Goal: Information Seeking & Learning: Find contact information

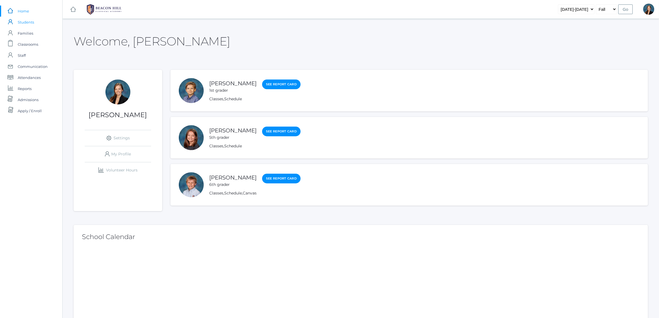
click at [23, 20] on span "Students" at bounding box center [26, 22] width 16 height 11
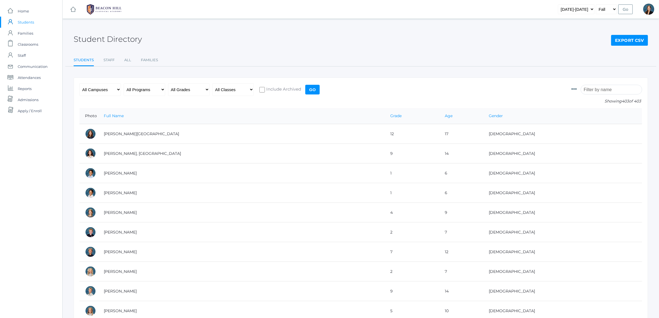
click at [591, 92] on input "search" at bounding box center [610, 90] width 61 height 10
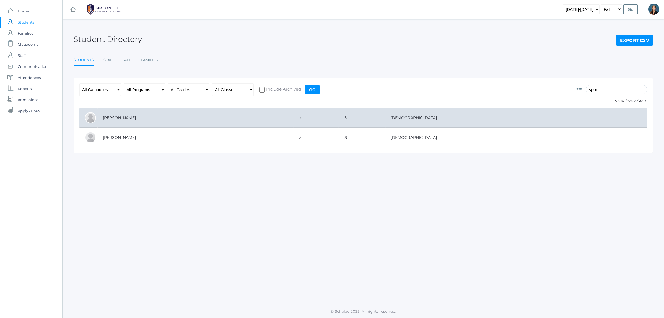
type input "spon"
click at [143, 118] on td "[PERSON_NAME]" at bounding box center [195, 118] width 196 height 20
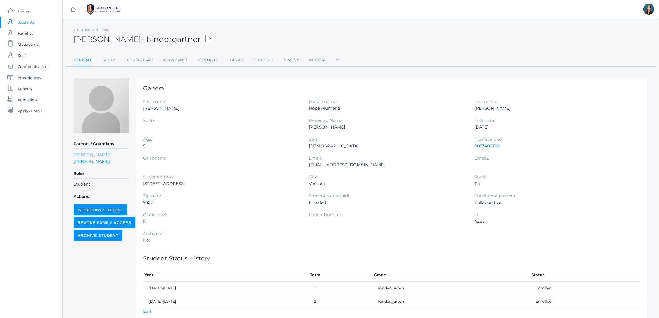
click at [77, 155] on link "[PERSON_NAME]" at bounding box center [92, 154] width 36 height 5
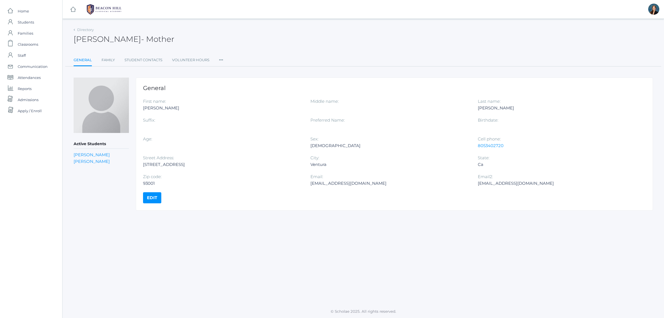
click at [334, 184] on div "[EMAIL_ADDRESS][DOMAIN_NAME]" at bounding box center [389, 183] width 159 height 7
click at [334, 184] on div "Kristensponseller@gmail.com" at bounding box center [389, 183] width 159 height 7
copy div "Kristensponseller@gmail.com"
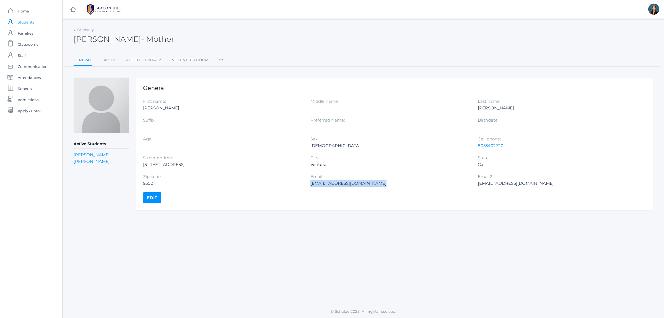
click at [28, 21] on span "Students" at bounding box center [26, 22] width 16 height 11
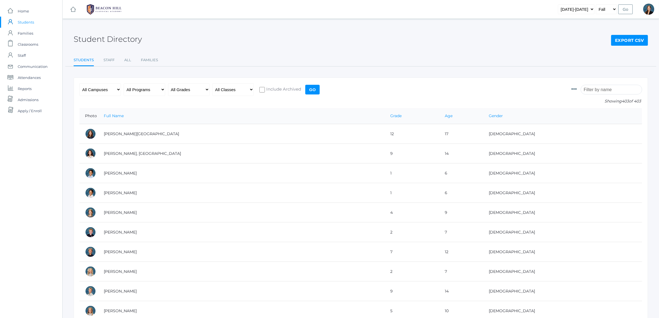
click at [613, 91] on input "search" at bounding box center [610, 90] width 61 height 10
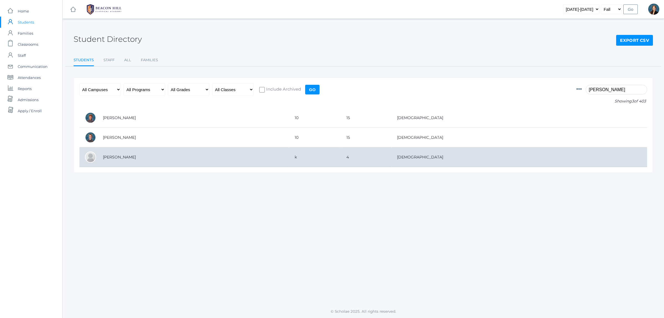
type input "elias"
click at [111, 161] on td "[PERSON_NAME]" at bounding box center [193, 157] width 192 height 20
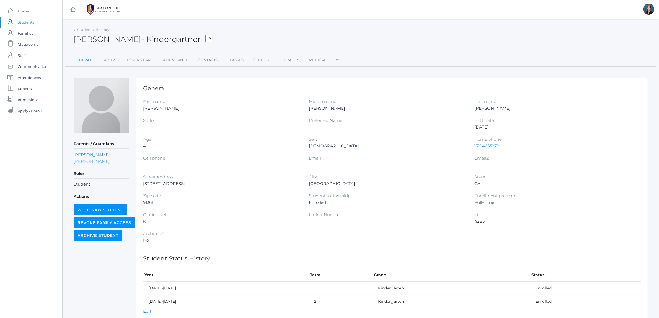
click at [86, 161] on link "Kate Zacharia" at bounding box center [92, 160] width 36 height 5
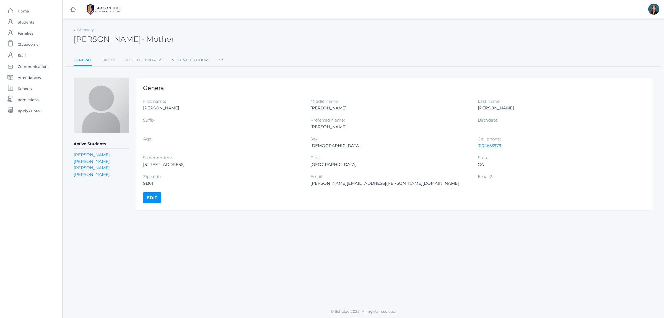
click at [357, 184] on div "katie.s.zacharia@gmail.com" at bounding box center [389, 183] width 159 height 7
click at [364, 182] on div "katie.s.zacharia@gmail.com" at bounding box center [389, 183] width 159 height 7
click at [370, 182] on div "katie.s.zacharia@gmail.com" at bounding box center [389, 183] width 159 height 7
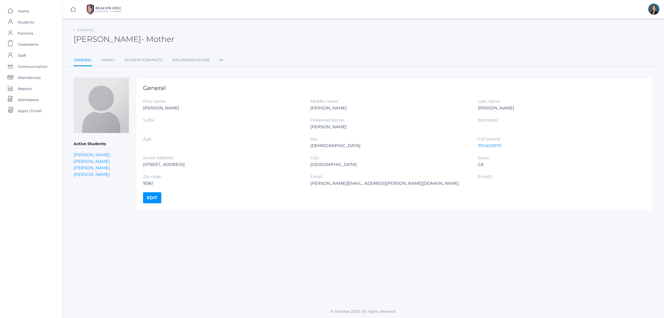
click at [363, 183] on div "katie.s.zacharia@gmail.com" at bounding box center [389, 183] width 159 height 7
copy div "katie.s.zacharia@gmail.com"
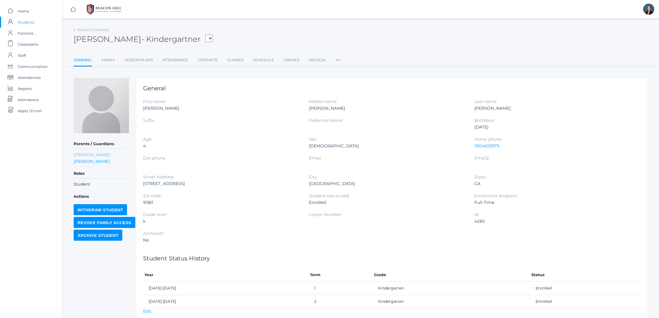
click at [88, 154] on link "Tyler Zacharia" at bounding box center [92, 154] width 36 height 5
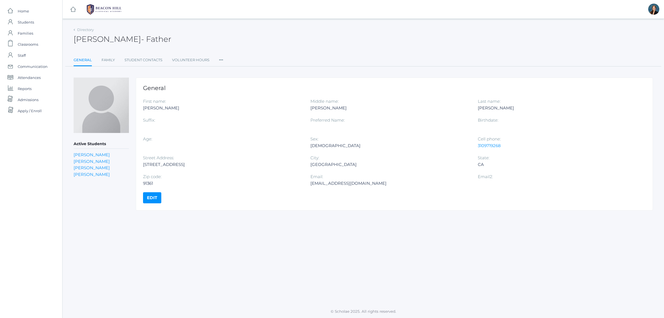
click at [331, 182] on div "Tylerzacharia@gmail.com" at bounding box center [389, 183] width 159 height 7
copy div "Tylerzacharia@gmail.com"
click at [27, 23] on span "Students" at bounding box center [26, 22] width 16 height 11
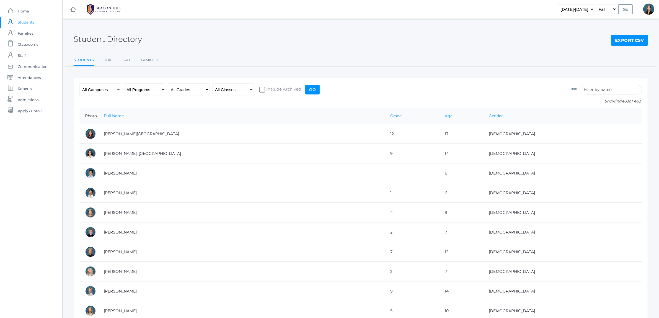
click at [601, 91] on input "search" at bounding box center [610, 90] width 61 height 10
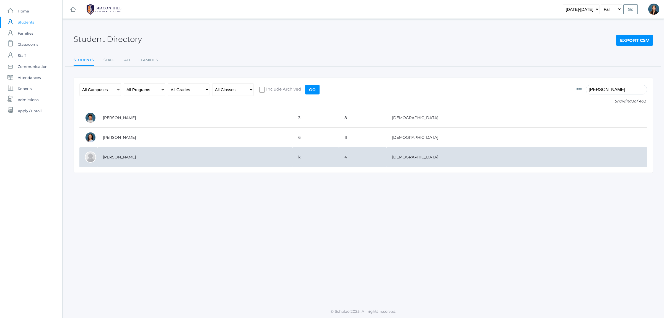
type input "zeller"
click at [218, 156] on td "[PERSON_NAME]" at bounding box center [194, 157] width 195 height 20
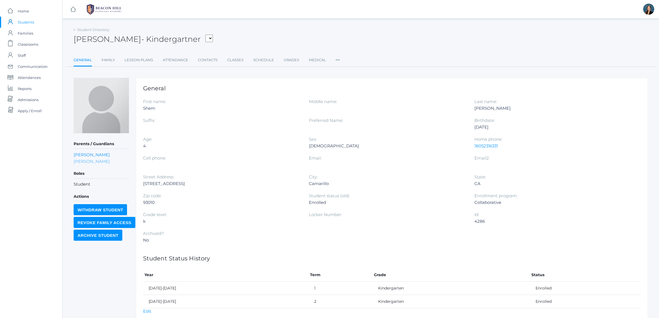
click at [87, 160] on link "Taylor Zeller" at bounding box center [92, 160] width 36 height 5
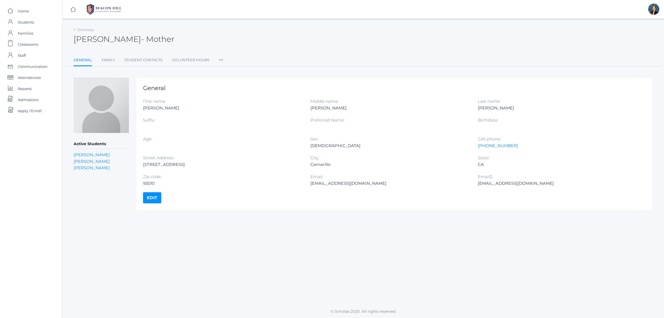
click at [329, 182] on div "taylormariezeller@gmail.com" at bounding box center [389, 183] width 159 height 7
copy div "taylormariezeller@gmail.com"
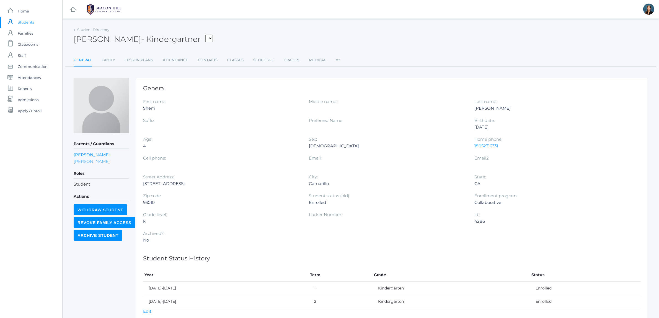
click at [90, 160] on link "Taylor Zeller" at bounding box center [92, 160] width 36 height 5
click at [95, 153] on link "Bradley Zeller" at bounding box center [92, 154] width 36 height 5
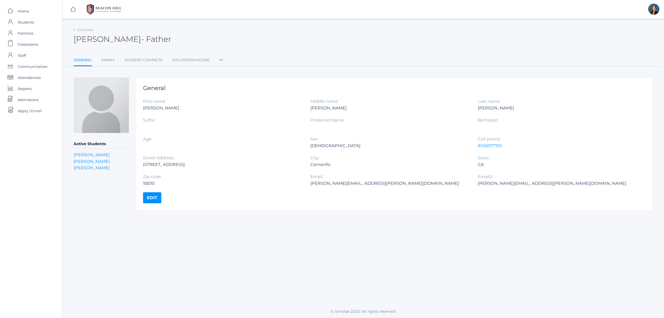
click at [328, 181] on div "bradley.r.zeller@gmail.com" at bounding box center [389, 183] width 159 height 7
copy div "bradley.r.zeller@gmail.com"
click at [24, 18] on span "Students" at bounding box center [26, 22] width 16 height 11
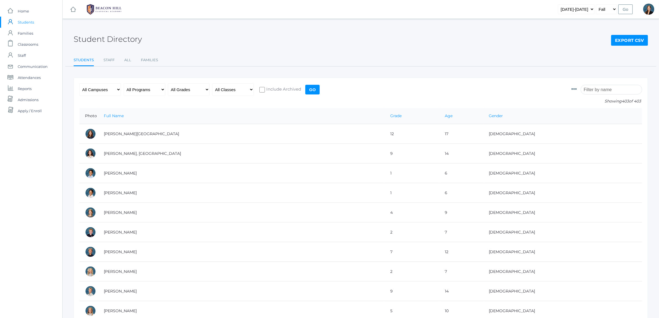
click at [591, 87] on input "search" at bounding box center [610, 90] width 61 height 10
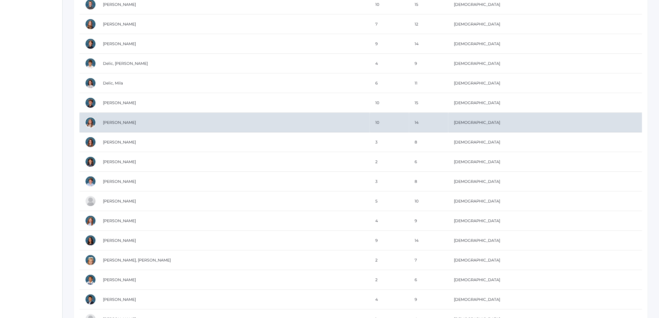
scroll to position [215, 0]
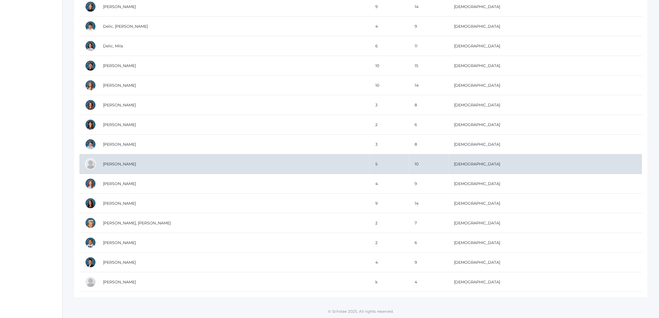
type input "eli"
click at [108, 161] on td "[PERSON_NAME]" at bounding box center [233, 164] width 272 height 20
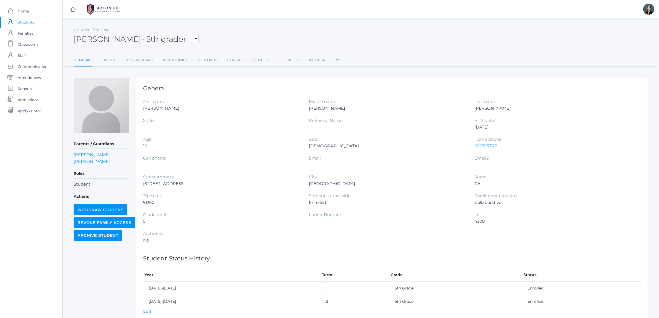
click at [27, 23] on span "Students" at bounding box center [26, 22] width 16 height 11
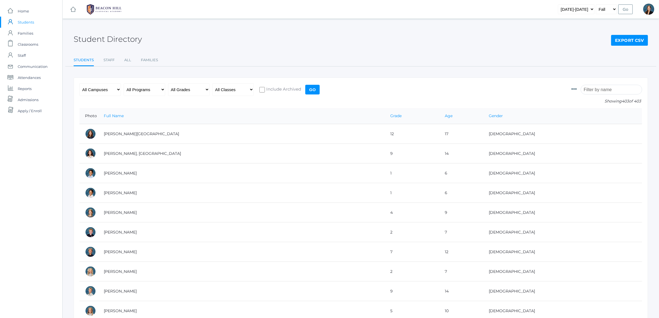
click at [606, 90] on input "search" at bounding box center [610, 90] width 61 height 10
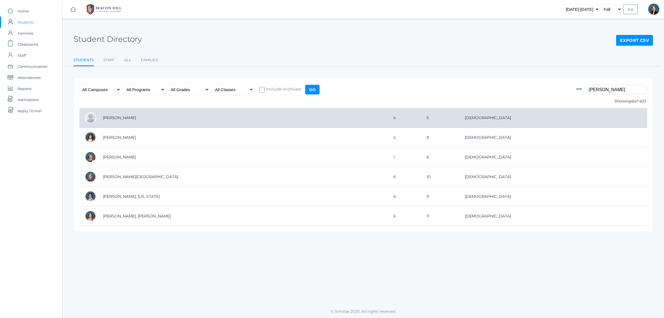
type input "lee"
click at [131, 116] on td "[PERSON_NAME]" at bounding box center [242, 118] width 290 height 20
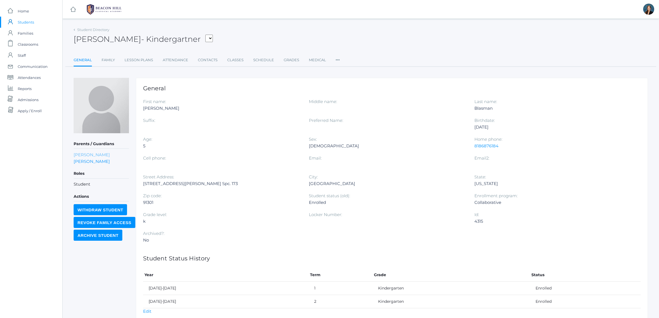
click at [89, 153] on link "[PERSON_NAME]" at bounding box center [92, 154] width 36 height 5
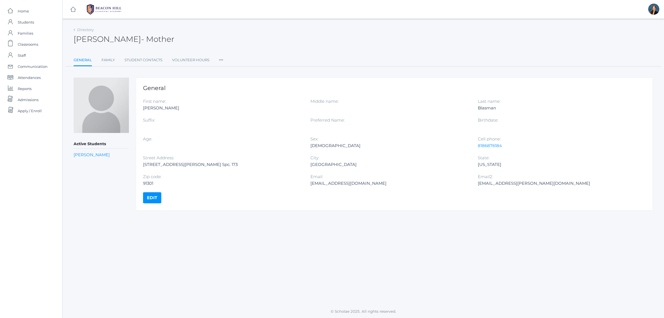
click at [320, 185] on div "[EMAIL_ADDRESS][DOMAIN_NAME]" at bounding box center [389, 183] width 159 height 7
copy div "[EMAIL_ADDRESS][DOMAIN_NAME]"
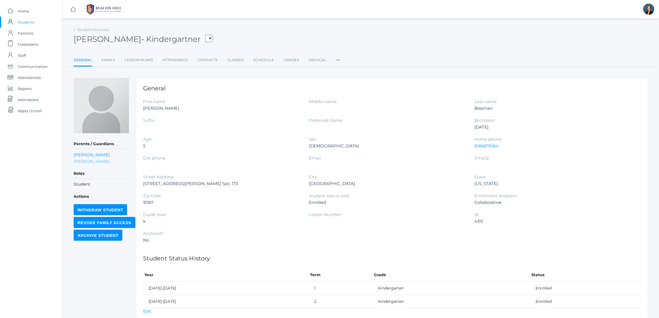
click at [90, 158] on link "[PERSON_NAME]" at bounding box center [92, 160] width 36 height 5
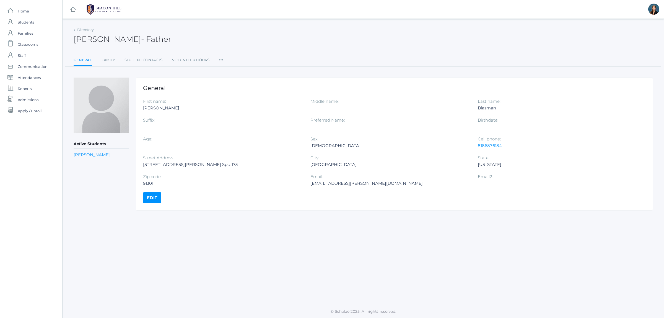
click at [189, 167] on div "[STREET_ADDRESS][PERSON_NAME] Spc. 173" at bounding box center [222, 164] width 159 height 7
click at [189, 167] on div "30473 Mulholland Hwy. Spc. 173" at bounding box center [222, 164] width 159 height 7
copy div "30473 Mulholland Hwy. Spc. 173"
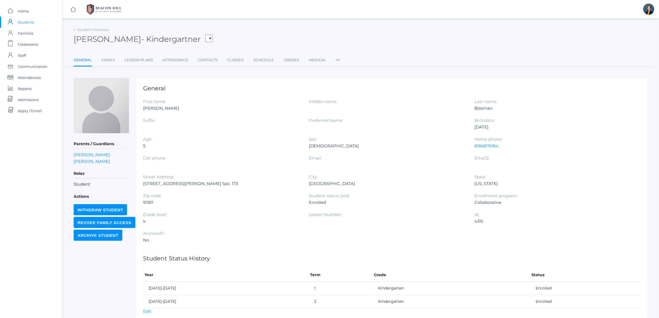
click at [275, 212] on div "Grade level: k" at bounding box center [226, 220] width 166 height 19
click at [90, 158] on link "Kurt Blasman" at bounding box center [92, 160] width 36 height 5
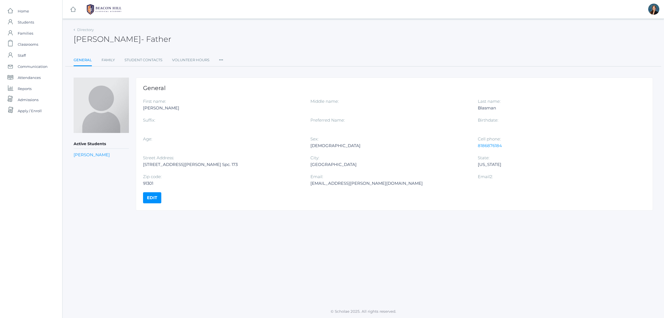
click at [339, 182] on div "Blasman.kurt@gmail.com" at bounding box center [389, 183] width 159 height 7
copy div "Blasman.kurt@gmail.com"
click at [16, 19] on link "icons/user/plain Created with Sketch. Students" at bounding box center [31, 22] width 62 height 11
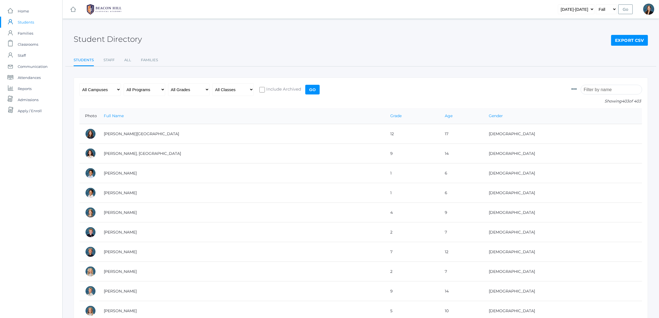
click at [596, 90] on input "search" at bounding box center [610, 90] width 61 height 10
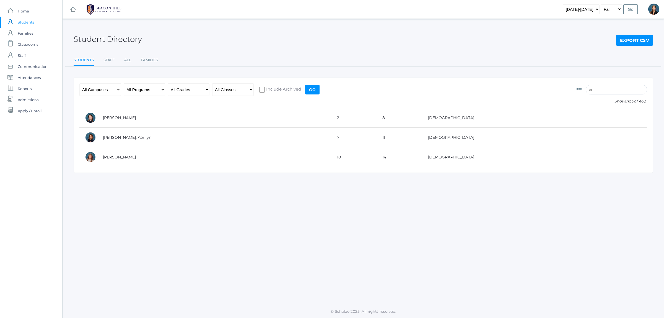
type input "e"
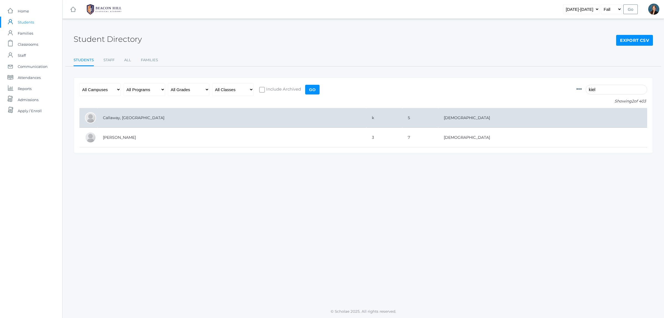
type input "kiel"
click at [122, 116] on td "Callaway, [GEOGRAPHIC_DATA]" at bounding box center [231, 118] width 269 height 20
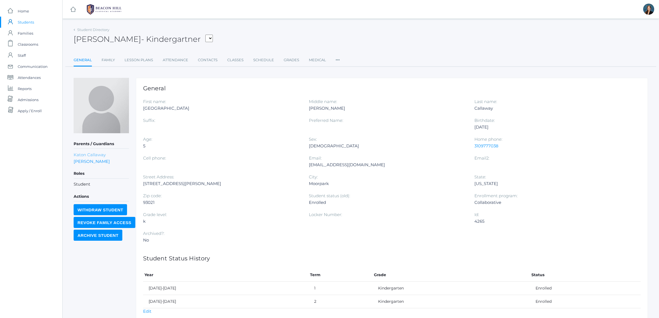
click at [82, 154] on link "Katon Callaway" at bounding box center [90, 154] width 32 height 5
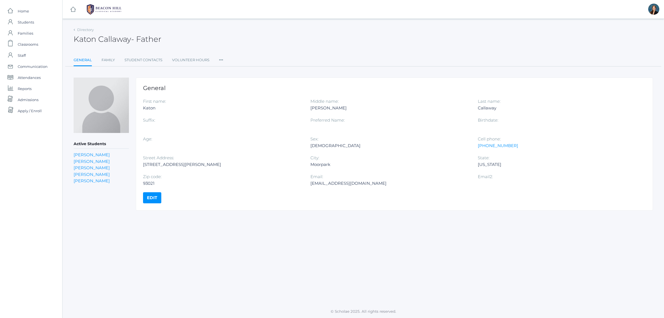
click at [320, 183] on div "[EMAIL_ADDRESS][DOMAIN_NAME]" at bounding box center [389, 183] width 159 height 7
click at [343, 181] on div "[EMAIL_ADDRESS][DOMAIN_NAME]" at bounding box center [389, 183] width 159 height 7
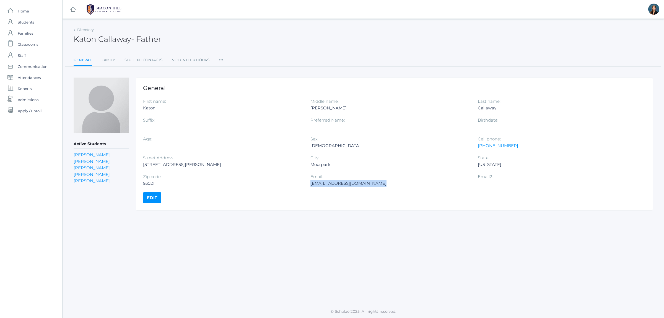
click at [343, 181] on div "[EMAIL_ADDRESS][DOMAIN_NAME]" at bounding box center [389, 183] width 159 height 7
copy div "[EMAIL_ADDRESS][DOMAIN_NAME]"
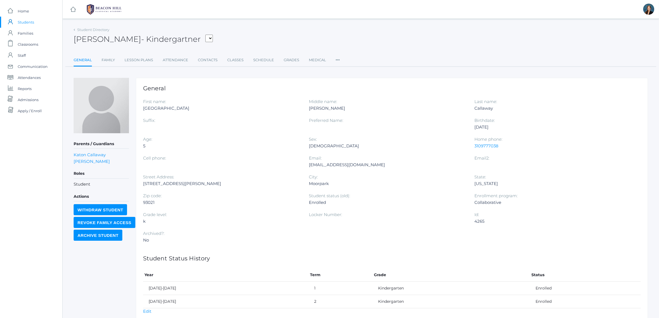
click at [27, 21] on span "Students" at bounding box center [26, 22] width 16 height 11
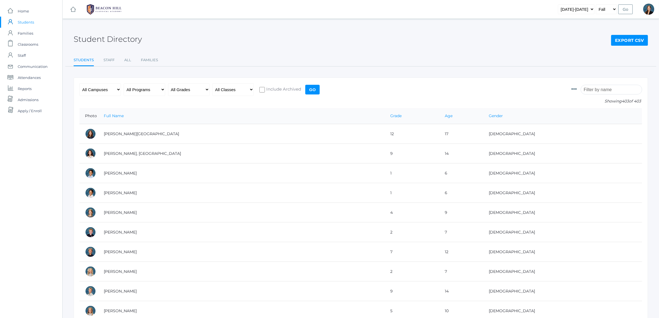
click at [613, 88] on input "search" at bounding box center [610, 90] width 61 height 10
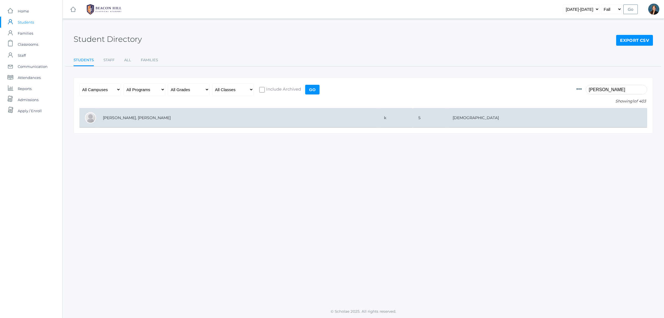
type input "cardenas"
click at [113, 117] on td "[PERSON_NAME], [PERSON_NAME]" at bounding box center [237, 118] width 281 height 20
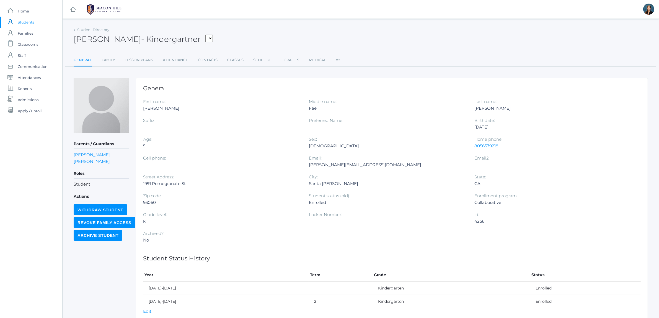
click at [338, 165] on div "kylie@resilientedgedesign.com" at bounding box center [387, 164] width 157 height 7
copy div "kylie@resilientedgedesign.com"
click at [84, 155] on link "Nathan Cardenas" at bounding box center [92, 154] width 36 height 5
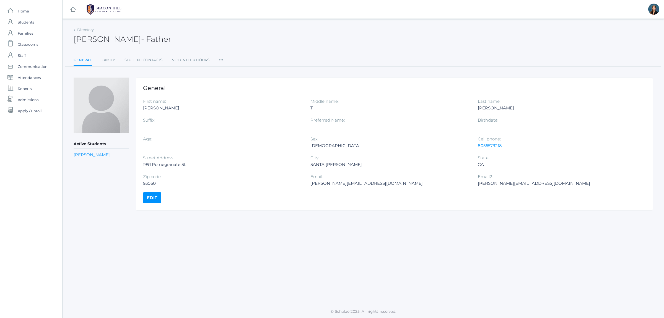
click at [343, 183] on div "nathan@nathansellssocal.com" at bounding box center [389, 183] width 159 height 7
copy div "nathan@nathansellssocal.com"
click at [34, 21] on span "Students" at bounding box center [26, 22] width 16 height 11
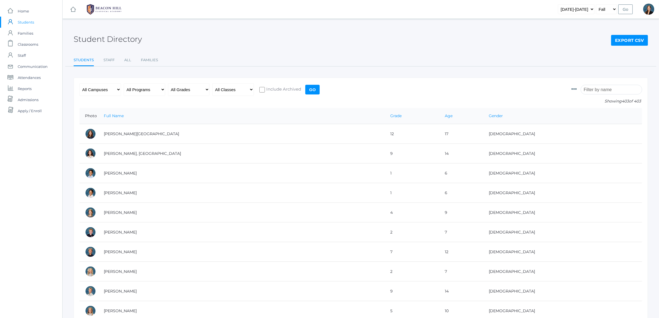
click at [595, 88] on input "search" at bounding box center [610, 90] width 61 height 10
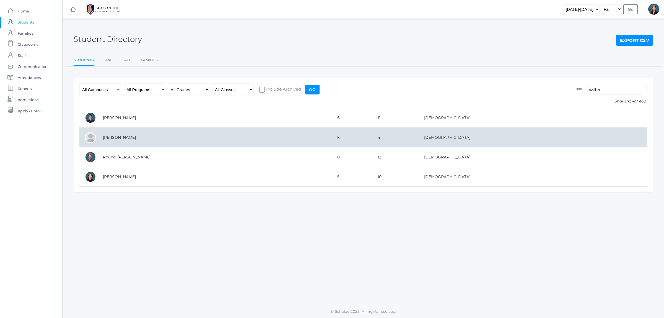
type input "natha"
click at [107, 137] on td "[PERSON_NAME]" at bounding box center [214, 138] width 234 height 20
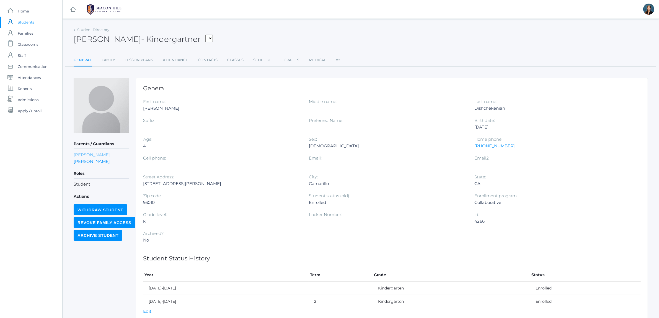
click at [99, 154] on link "[PERSON_NAME]" at bounding box center [92, 154] width 36 height 5
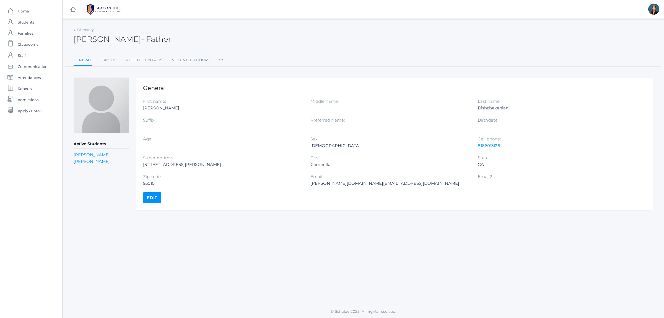
click at [319, 186] on div "[PERSON_NAME][DOMAIN_NAME][EMAIL_ADDRESS][DOMAIN_NAME]" at bounding box center [389, 183] width 159 height 7
click at [318, 181] on div "[PERSON_NAME][DOMAIN_NAME][EMAIL_ADDRESS][DOMAIN_NAME]" at bounding box center [389, 183] width 159 height 7
click at [318, 181] on div "pete.dish@gmail.com" at bounding box center [389, 183] width 159 height 7
copy div "pete.dish@gmail.com"
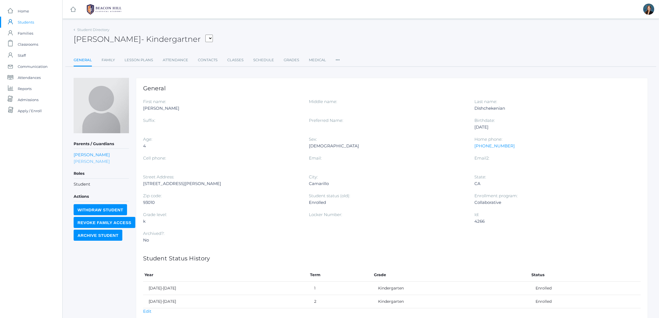
click at [103, 158] on link "Angela Dishchekenian" at bounding box center [92, 160] width 36 height 5
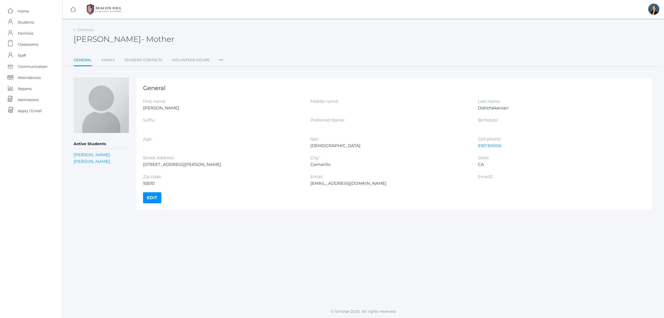
click at [323, 182] on div "angeladish@gmail.com" at bounding box center [389, 183] width 159 height 7
copy div "angeladish@gmail.com"
click at [20, 22] on span "Students" at bounding box center [26, 22] width 16 height 11
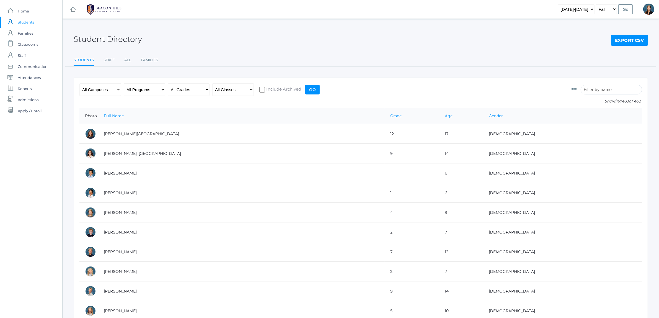
click at [615, 93] on input "search" at bounding box center [610, 90] width 61 height 10
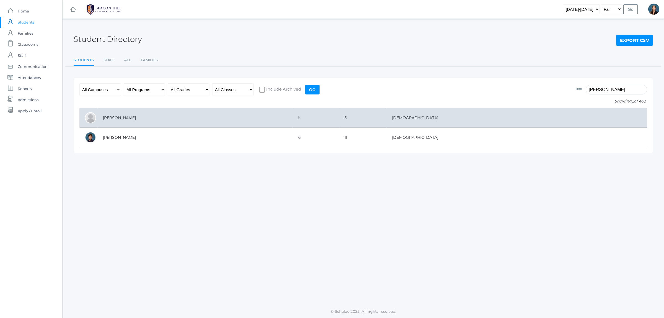
type input "isaac"
click at [128, 118] on td "[PERSON_NAME]" at bounding box center [194, 118] width 195 height 20
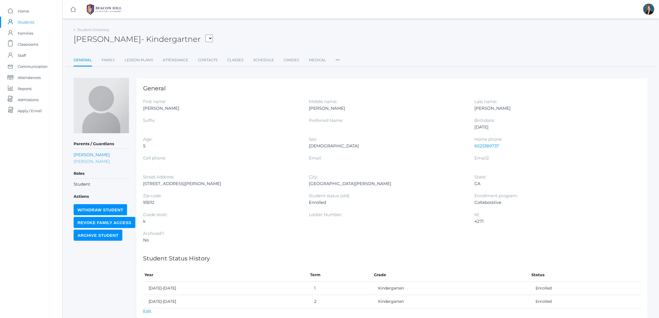
click at [110, 161] on link "Christine Gregorchuk" at bounding box center [92, 160] width 36 height 5
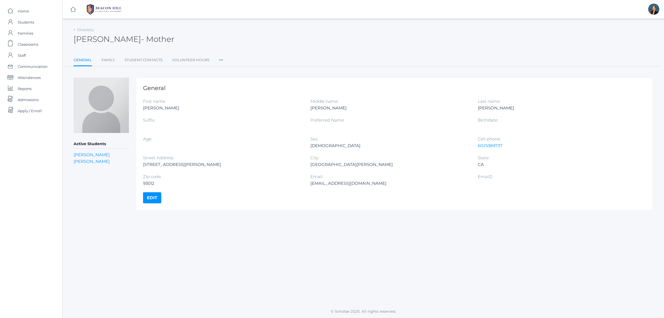
click at [318, 180] on div "stine319@gmail.com" at bounding box center [389, 183] width 159 height 7
click at [321, 183] on div "stine319@gmail.com" at bounding box center [389, 183] width 159 height 7
copy div "stine319@gmail.com"
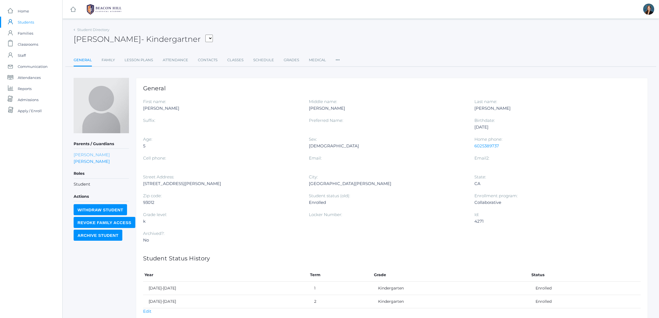
click at [103, 153] on link "Matthew Gregorchuk" at bounding box center [92, 154] width 36 height 5
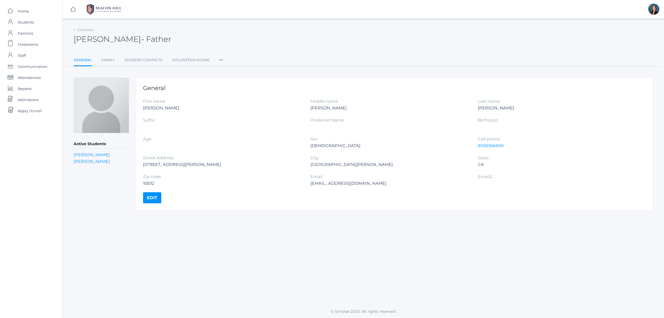
click at [328, 183] on div "mgregorchuk@gmail.com" at bounding box center [389, 183] width 159 height 7
click at [327, 183] on div "mgregorchuk@gmail.com" at bounding box center [389, 183] width 159 height 7
copy div "mgregorchuk@gmail.com"
click at [28, 21] on span "Students" at bounding box center [26, 22] width 16 height 11
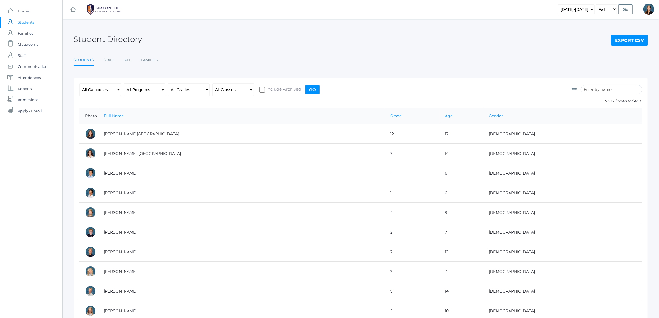
click at [592, 90] on input "search" at bounding box center [610, 90] width 61 height 10
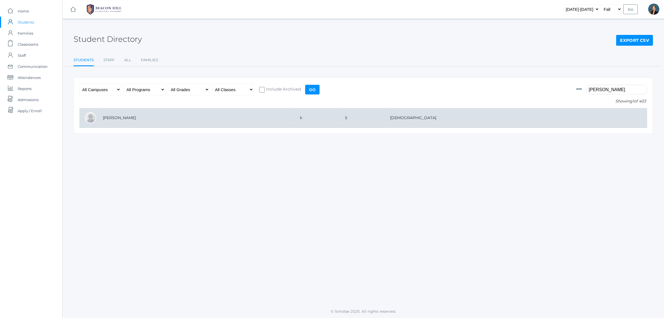
type input "gabriell"
click at [239, 115] on td "[PERSON_NAME]" at bounding box center [195, 118] width 197 height 20
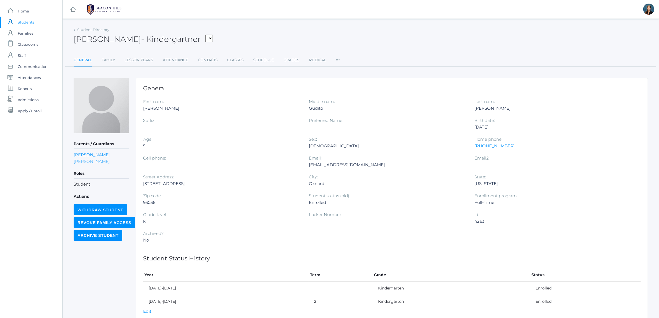
click at [86, 160] on link "[PERSON_NAME]" at bounding box center [92, 160] width 36 height 5
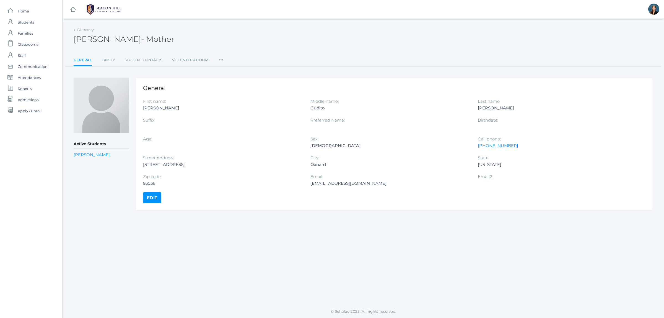
click at [322, 183] on div "[EMAIL_ADDRESS][DOMAIN_NAME]" at bounding box center [389, 183] width 159 height 7
copy div "[EMAIL_ADDRESS][DOMAIN_NAME]"
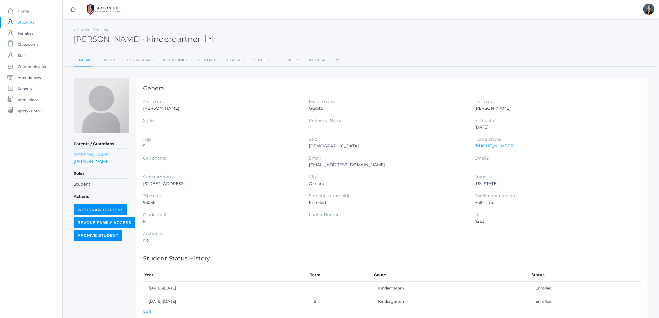
click at [81, 154] on link "[PERSON_NAME]" at bounding box center [92, 154] width 36 height 5
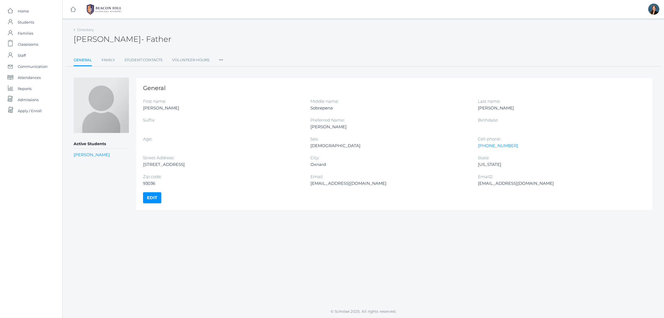
click at [331, 183] on div "[EMAIL_ADDRESS][DOMAIN_NAME]" at bounding box center [389, 183] width 159 height 7
copy div "[EMAIL_ADDRESS][DOMAIN_NAME]"
click at [18, 16] on span "Home" at bounding box center [23, 11] width 11 height 11
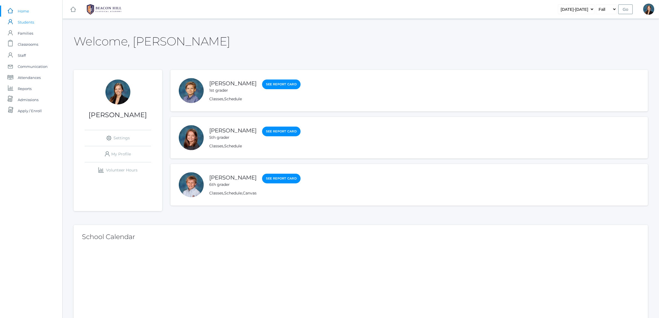
click at [21, 20] on span "Students" at bounding box center [26, 22] width 16 height 11
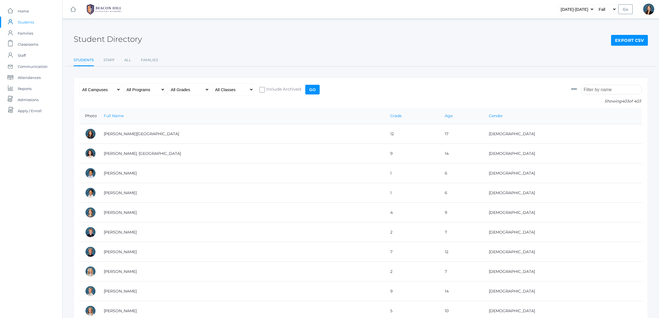
click at [606, 93] on input "search" at bounding box center [610, 90] width 61 height 10
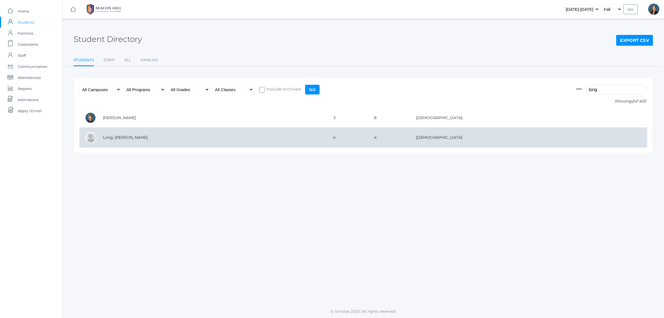
type input "long"
click at [301, 131] on td "Long, [PERSON_NAME]" at bounding box center [212, 138] width 230 height 20
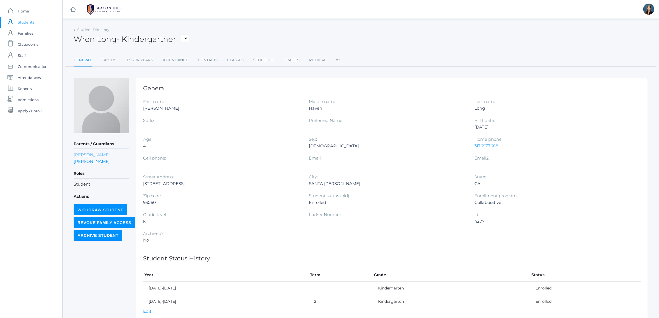
click at [104, 154] on link "[PERSON_NAME]" at bounding box center [92, 154] width 36 height 5
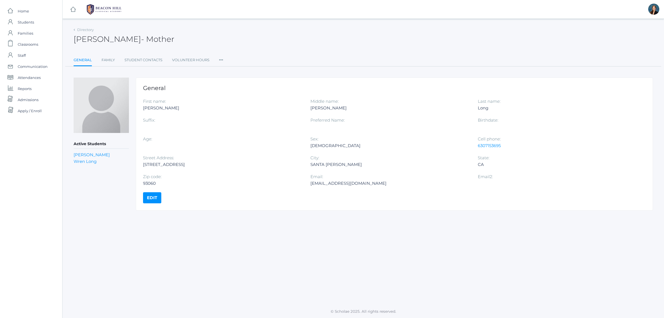
click at [324, 184] on div "[EMAIL_ADDRESS][DOMAIN_NAME]" at bounding box center [389, 183] width 159 height 7
copy div "[EMAIL_ADDRESS][DOMAIN_NAME]"
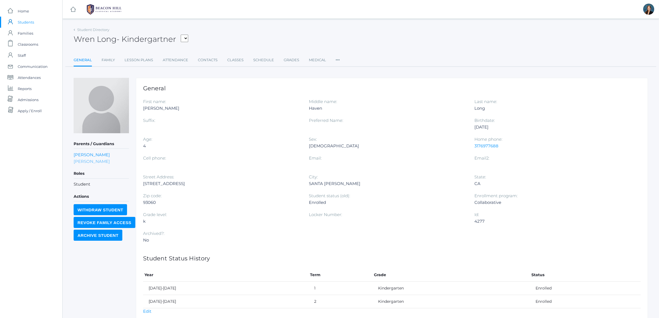
click at [89, 162] on link "[PERSON_NAME]" at bounding box center [92, 160] width 36 height 5
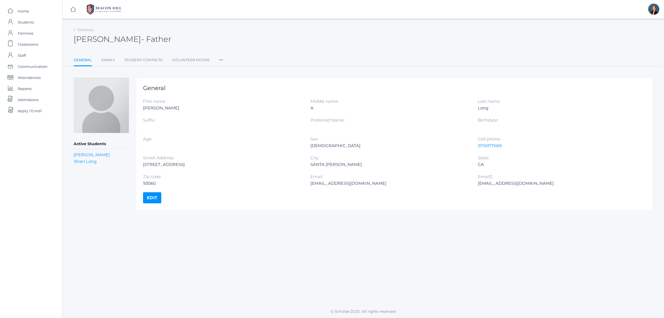
click at [341, 183] on div "stephenlong0529@gmail.com" at bounding box center [389, 183] width 159 height 7
copy div "stephenlong0529@gmail.com"
click at [31, 19] on span "Students" at bounding box center [26, 22] width 16 height 11
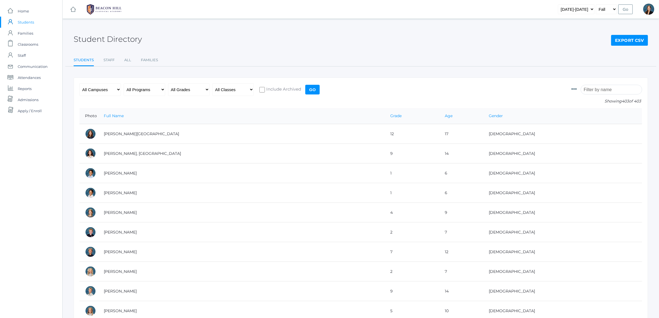
click at [602, 92] on input "search" at bounding box center [610, 90] width 61 height 10
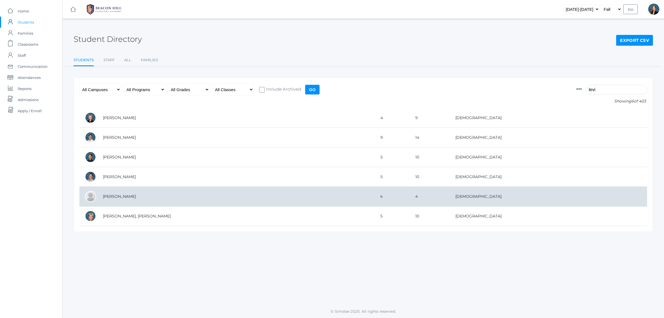
type input "levi"
click at [249, 201] on td "[PERSON_NAME]" at bounding box center [235, 196] width 277 height 20
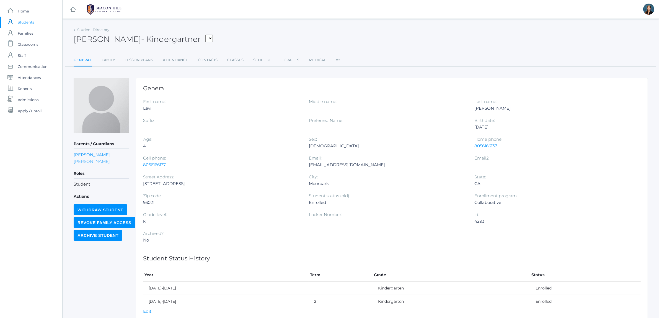
click at [83, 159] on link "Maria Mendez" at bounding box center [92, 160] width 36 height 5
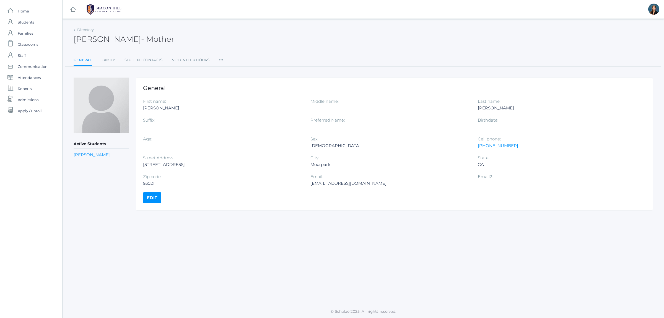
click at [324, 182] on div "Mendez7771@yahoo.com" at bounding box center [389, 183] width 159 height 7
copy div "Mendez7771@yahoo.com"
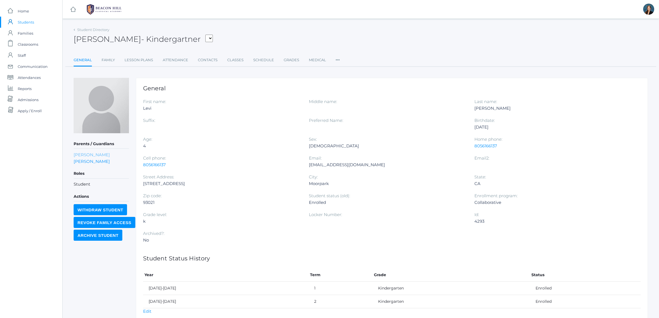
click at [104, 152] on link "Abraham Lopez" at bounding box center [92, 154] width 36 height 5
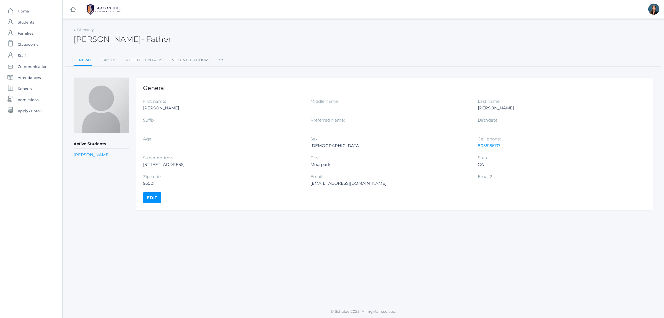
click at [342, 183] on div "lopez3791@gmail.com" at bounding box center [389, 183] width 159 height 7
copy div "lopez3791@gmail.com"
click at [20, 18] on span "Students" at bounding box center [26, 22] width 16 height 11
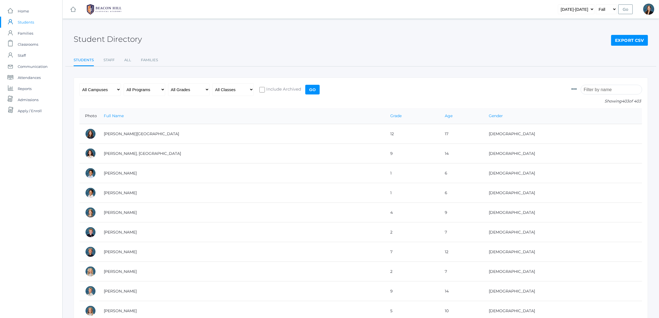
click at [602, 89] on input "search" at bounding box center [610, 90] width 61 height 10
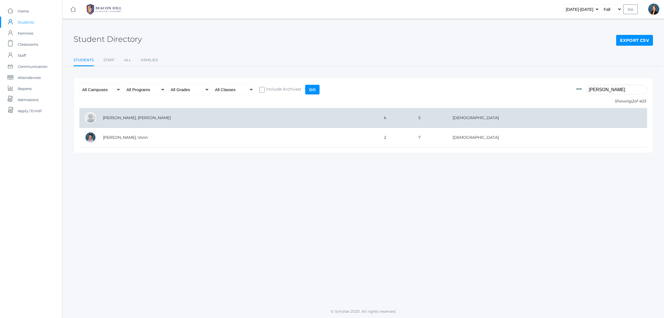
type input "mansi"
click at [118, 114] on td "[PERSON_NAME], [PERSON_NAME]" at bounding box center [237, 118] width 281 height 20
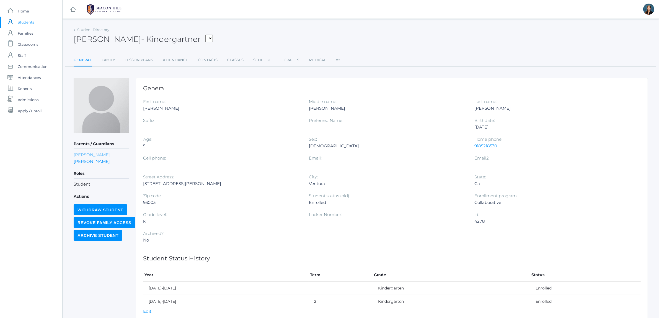
click at [82, 153] on link "[PERSON_NAME]" at bounding box center [92, 154] width 36 height 5
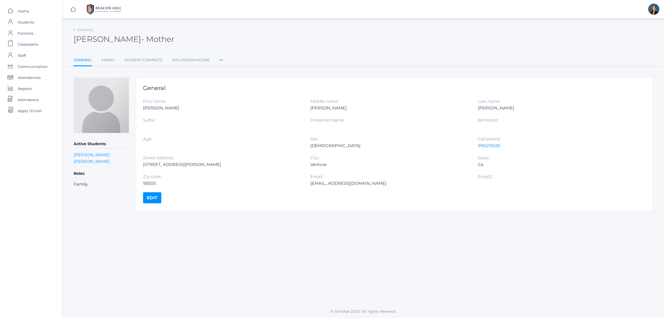
click at [334, 180] on div "rachelmmansi@gmail.com" at bounding box center [389, 183] width 159 height 7
copy div "rachelmmansi@gmail.com"
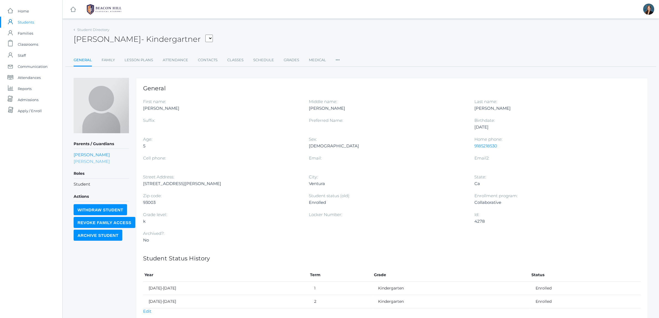
click at [89, 159] on link "Matt Mansi" at bounding box center [92, 160] width 36 height 5
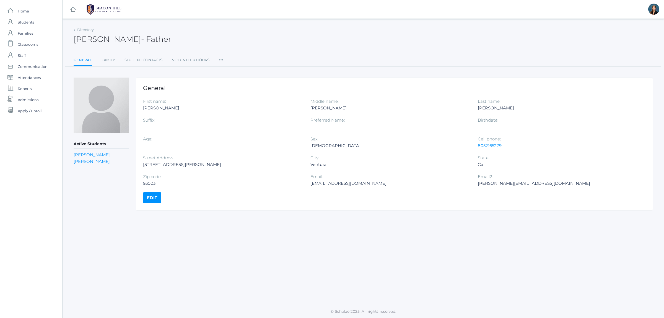
click at [324, 184] on div "mattmansi@hotmail.com" at bounding box center [389, 183] width 159 height 7
copy div "mattmansi@hotmail.com"
click at [28, 20] on span "Students" at bounding box center [26, 22] width 16 height 11
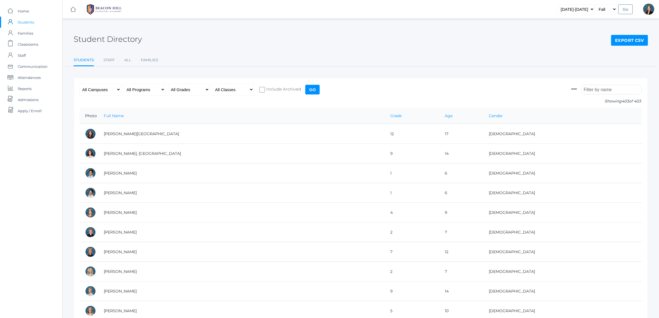
click at [614, 90] on input "search" at bounding box center [610, 90] width 61 height 10
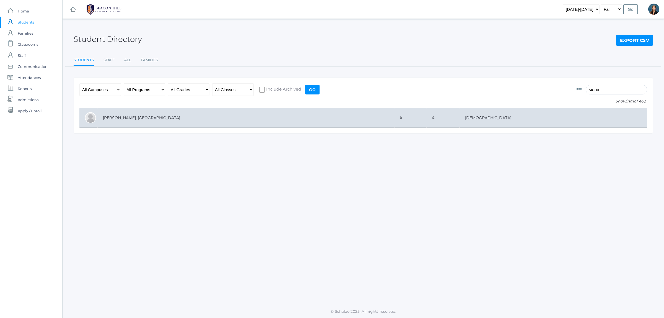
type input "siena"
click at [212, 118] on td "[PERSON_NAME], [GEOGRAPHIC_DATA]" at bounding box center [245, 118] width 297 height 20
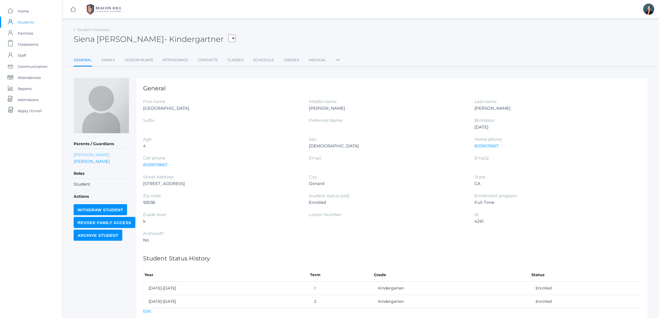
click at [89, 153] on link "Pamela Mikhail" at bounding box center [92, 154] width 36 height 5
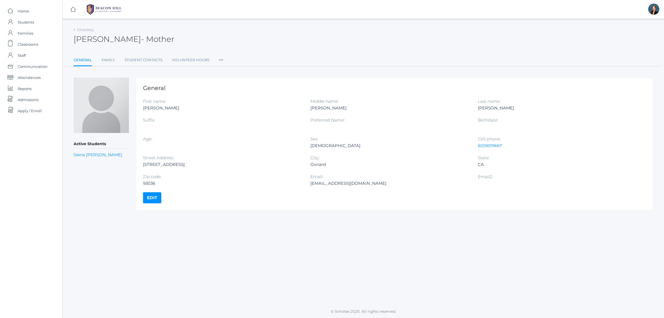
click at [336, 181] on div "pamelalabat4@gmail.com" at bounding box center [389, 183] width 159 height 7
copy div "pamelalabat4@gmail.com"
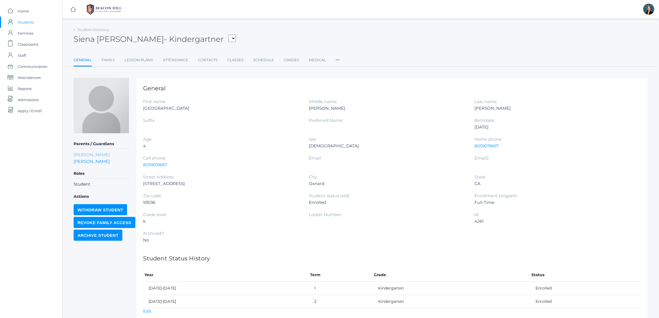
click at [87, 156] on link "Pamela Mikhail" at bounding box center [92, 154] width 36 height 5
click at [79, 160] on link "Samuel Mikhail" at bounding box center [92, 160] width 36 height 5
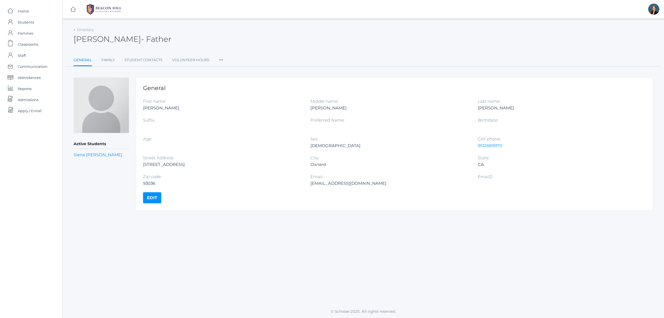
click at [318, 185] on div "smikh001@gmail.com" at bounding box center [389, 183] width 159 height 7
copy div "smikh001@gmail.com"
click at [21, 22] on span "Students" at bounding box center [26, 22] width 16 height 11
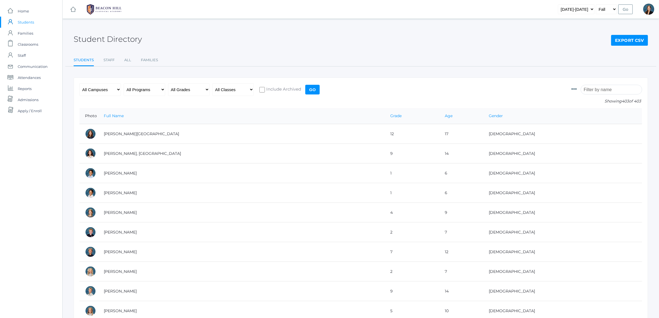
click at [606, 86] on input "search" at bounding box center [610, 90] width 61 height 10
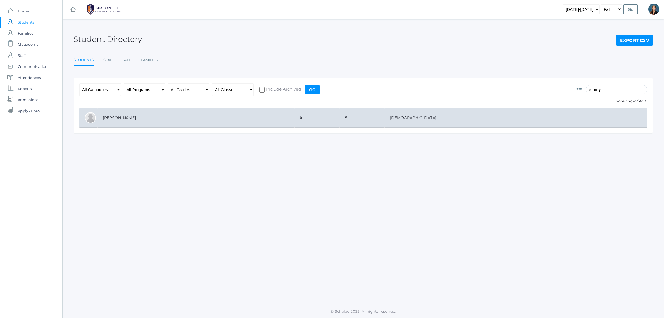
type input "emmy"
click at [339, 112] on td "k" at bounding box center [316, 118] width 45 height 20
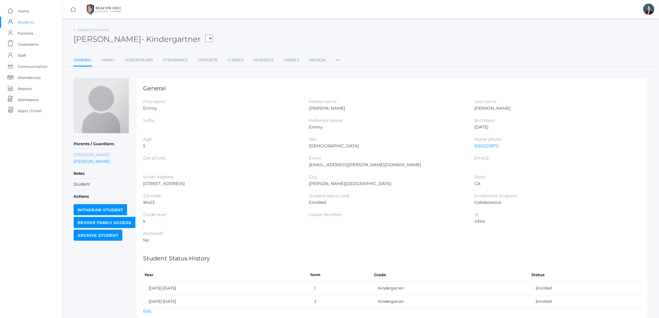
click at [86, 155] on link "[PERSON_NAME]" at bounding box center [92, 154] width 36 height 5
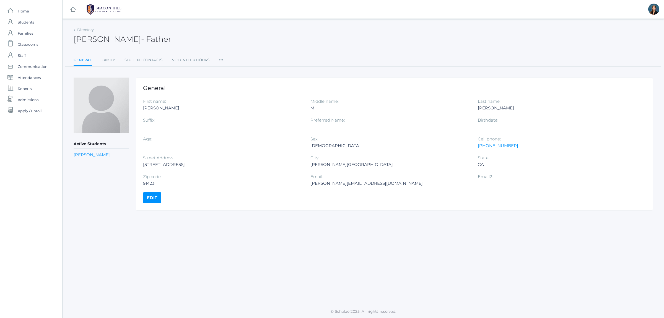
click at [334, 182] on div "[PERSON_NAME][EMAIL_ADDRESS][DOMAIN_NAME]" at bounding box center [389, 183] width 159 height 7
copy div "[PERSON_NAME][EMAIL_ADDRESS][DOMAIN_NAME]"
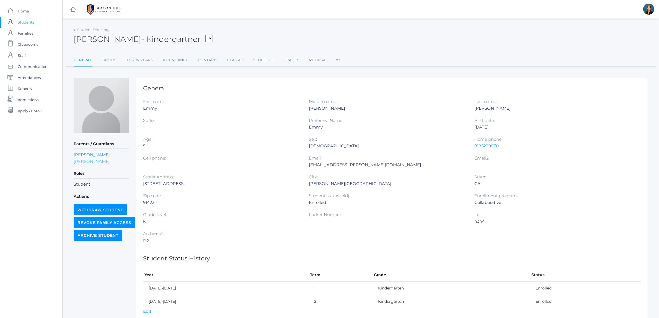
click at [93, 160] on link "Kaitlin Rodarte" at bounding box center [92, 160] width 36 height 5
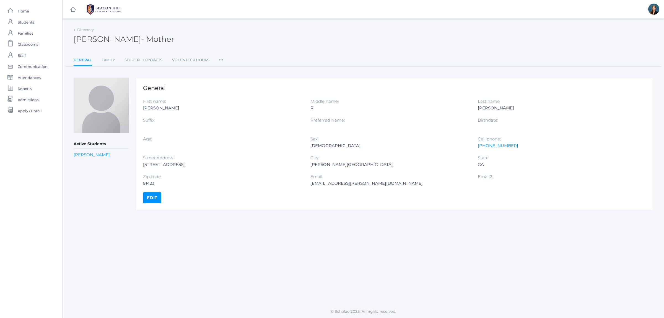
click at [322, 180] on div "Kaitlin.rodarte@gmail.com" at bounding box center [389, 183] width 159 height 7
click at [324, 184] on div "Kaitlin.rodarte@gmail.com" at bounding box center [389, 183] width 159 height 7
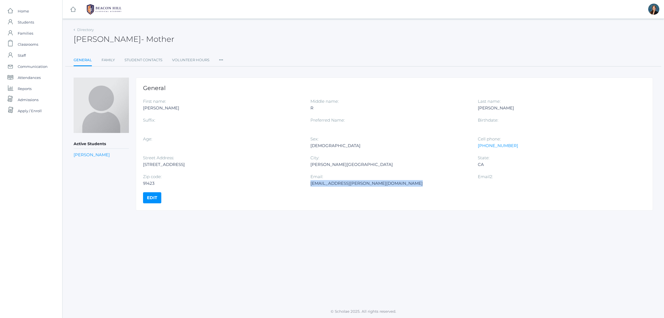
copy div "Kaitlin.rodarte@gmail.com"
click at [22, 22] on span "Students" at bounding box center [26, 22] width 16 height 11
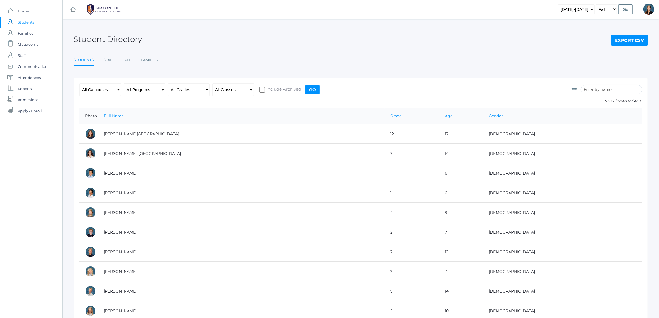
click at [600, 91] on input "search" at bounding box center [610, 90] width 61 height 10
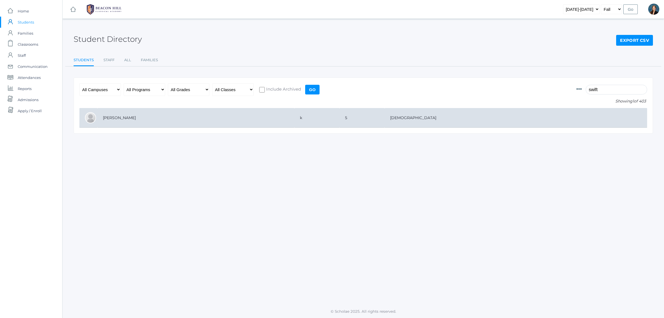
type input "swift"
click at [339, 112] on td "k" at bounding box center [316, 118] width 45 height 20
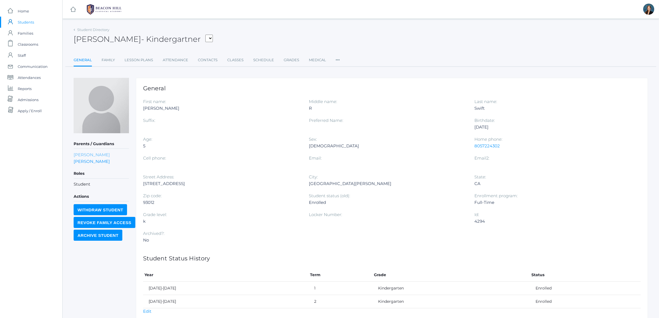
click at [82, 153] on link "[PERSON_NAME]" at bounding box center [92, 154] width 36 height 5
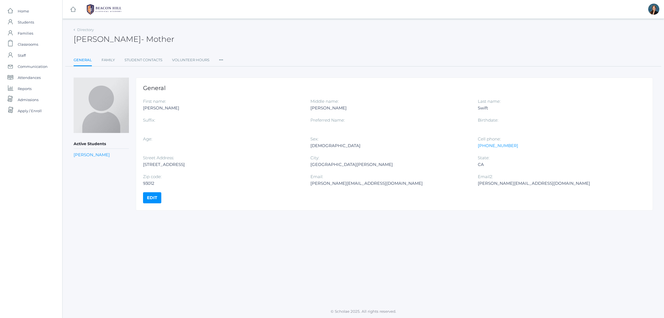
click at [336, 182] on div "[PERSON_NAME][EMAIL_ADDRESS][DOMAIN_NAME]" at bounding box center [389, 183] width 159 height 7
copy div "[PERSON_NAME][EMAIL_ADDRESS][DOMAIN_NAME]"
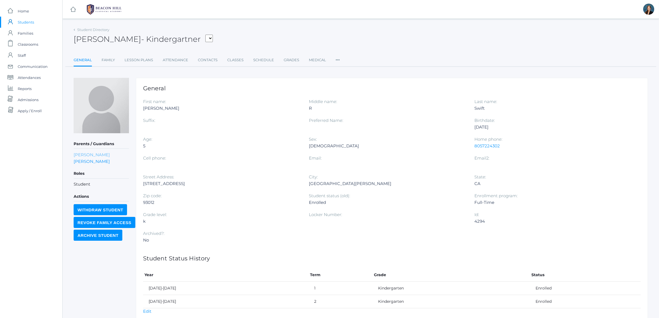
click at [88, 157] on link "[PERSON_NAME]" at bounding box center [92, 154] width 36 height 5
click at [100, 161] on link "[PERSON_NAME]" at bounding box center [92, 160] width 36 height 5
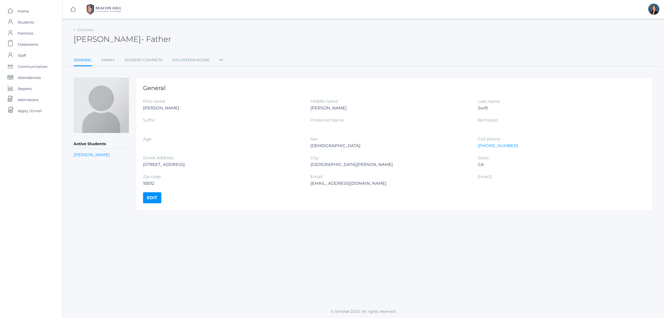
click at [339, 183] on div "[EMAIL_ADDRESS][DOMAIN_NAME]" at bounding box center [389, 183] width 159 height 7
copy div "[EMAIL_ADDRESS][DOMAIN_NAME]"
